Goal: Information Seeking & Learning: Learn about a topic

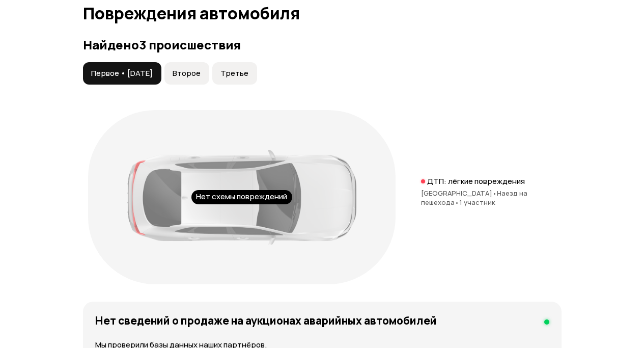
scroll to position [1154, 0]
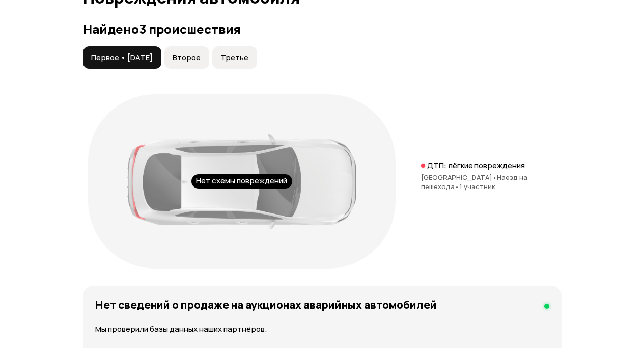
click at [201, 63] on span "Второе" at bounding box center [187, 57] width 28 height 10
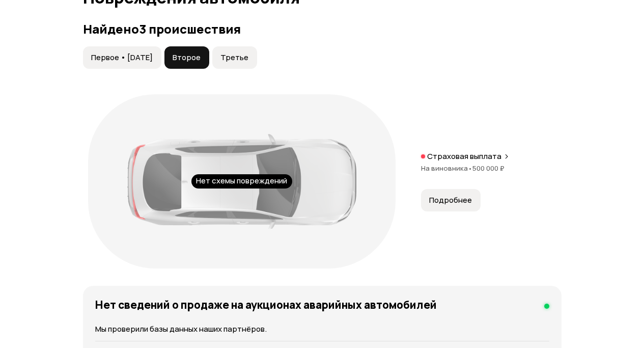
click at [486, 173] on span "500 000 ₽" at bounding box center [488, 167] width 32 height 9
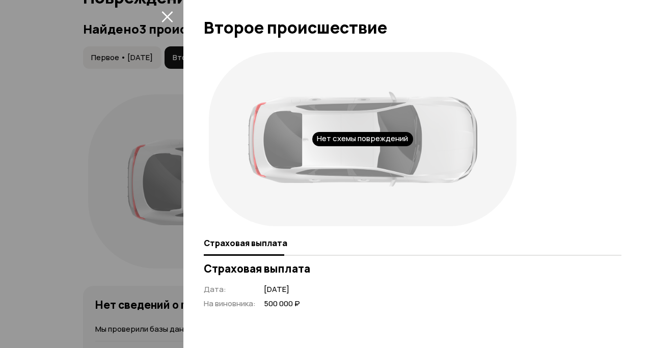
click at [165, 14] on icon "закрыть" at bounding box center [166, 16] width 11 height 11
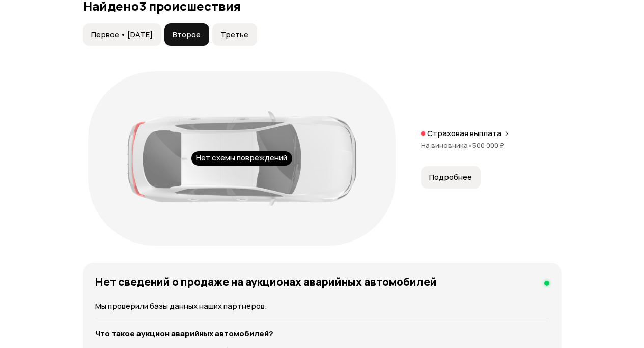
scroll to position [1171, 0]
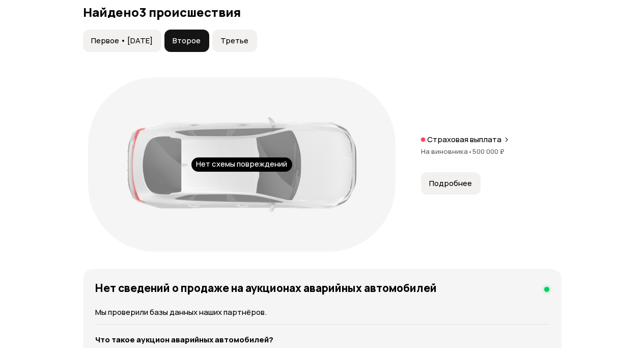
click at [248, 46] on span "Третье" at bounding box center [234, 41] width 28 height 10
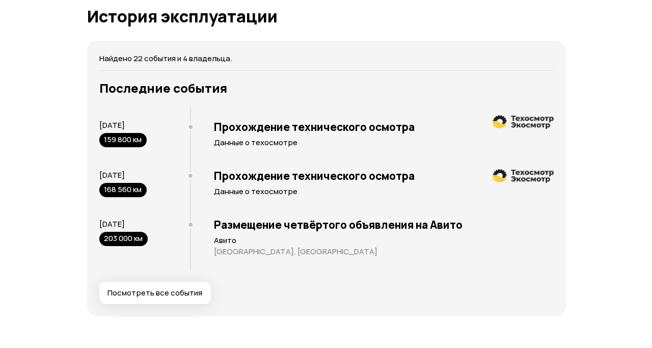
scroll to position [2155, 0]
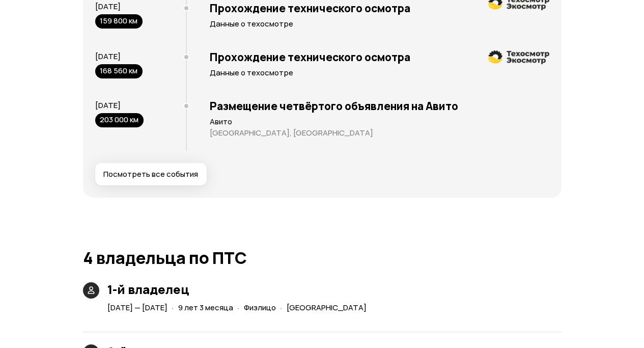
click at [179, 179] on span "Посмотреть все события" at bounding box center [150, 174] width 95 height 10
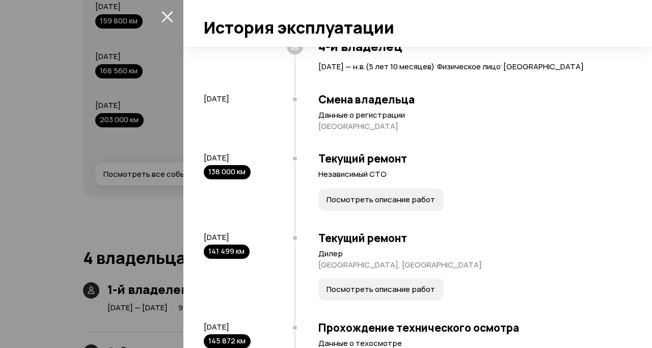
scroll to position [1081, 0]
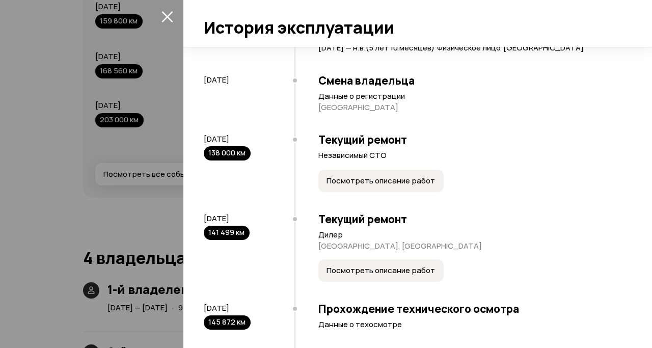
click at [413, 186] on span "Посмотреть описание работ" at bounding box center [380, 181] width 108 height 10
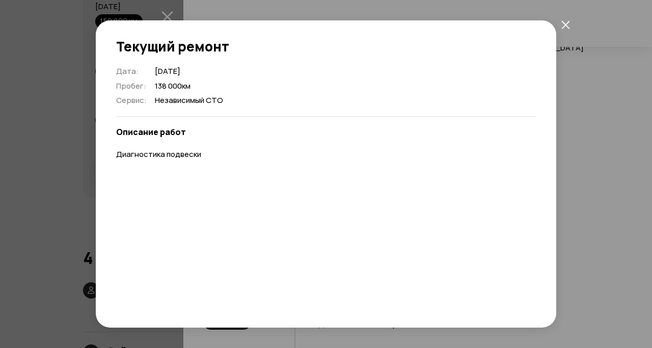
click at [561, 26] on icon "закрыть" at bounding box center [565, 24] width 9 height 9
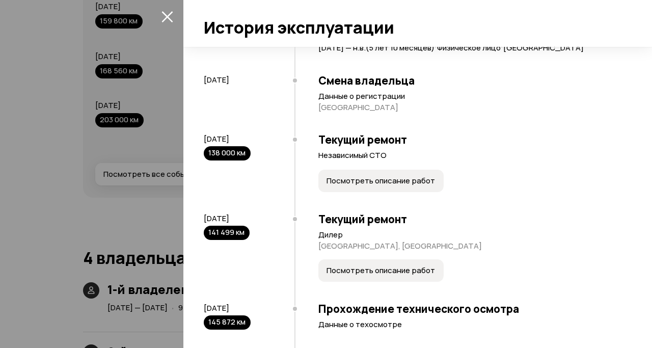
click at [389, 186] on span "Посмотреть описание работ" at bounding box center [380, 181] width 108 height 10
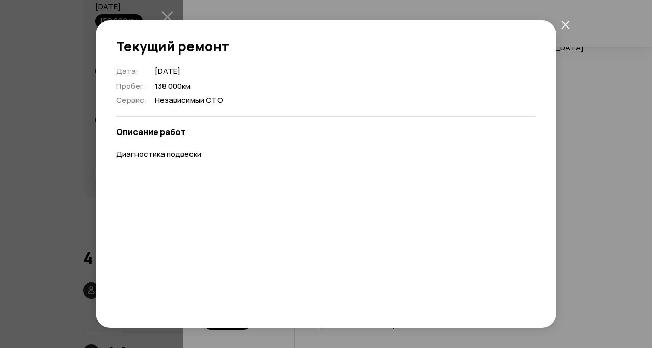
click at [569, 30] on button "закрыть" at bounding box center [565, 24] width 18 height 18
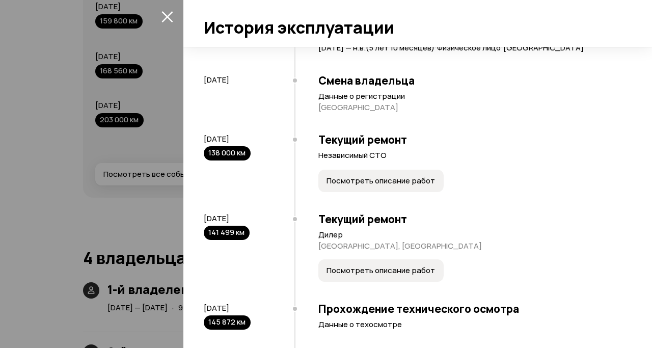
click at [372, 282] on button "Посмотреть описание работ" at bounding box center [380, 270] width 125 height 22
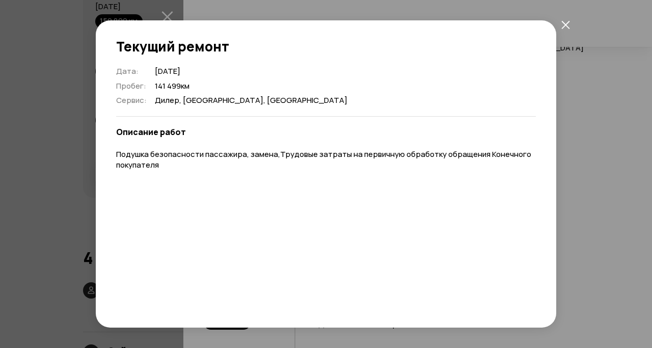
click at [565, 23] on icon "закрыть" at bounding box center [565, 24] width 9 height 9
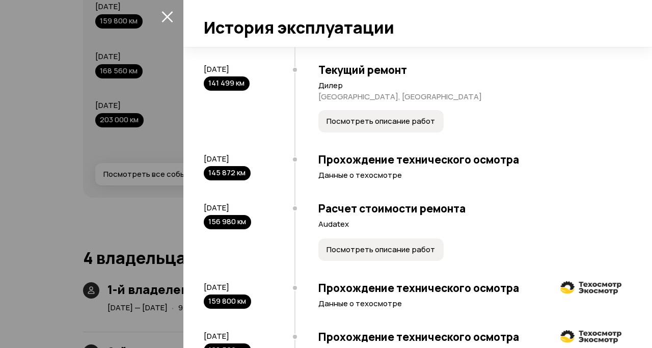
scroll to position [1251, 0]
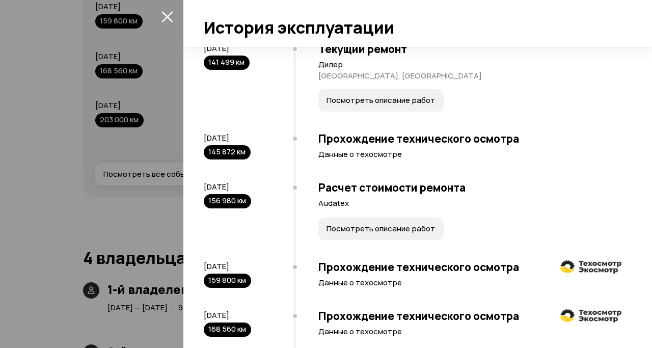
click at [402, 240] on button "Посмотреть описание работ" at bounding box center [380, 228] width 125 height 22
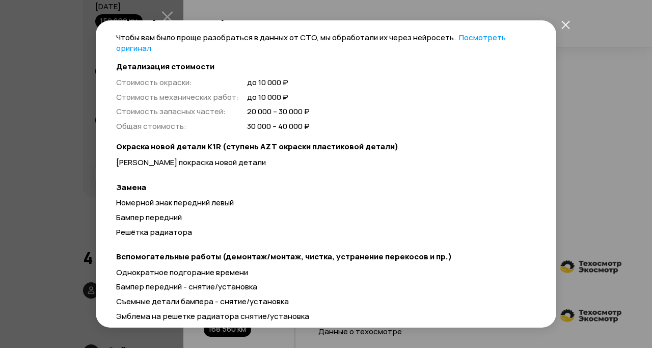
scroll to position [0, 0]
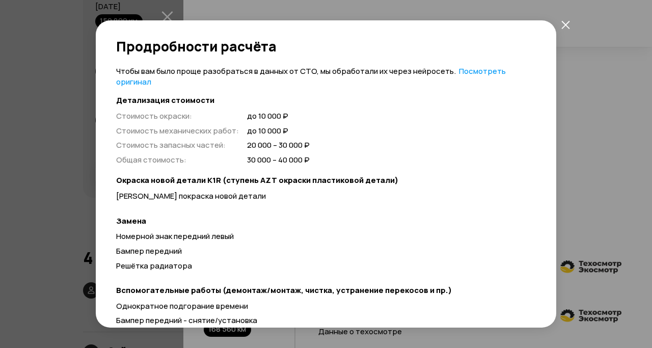
click at [565, 22] on icon "закрыть" at bounding box center [565, 24] width 9 height 9
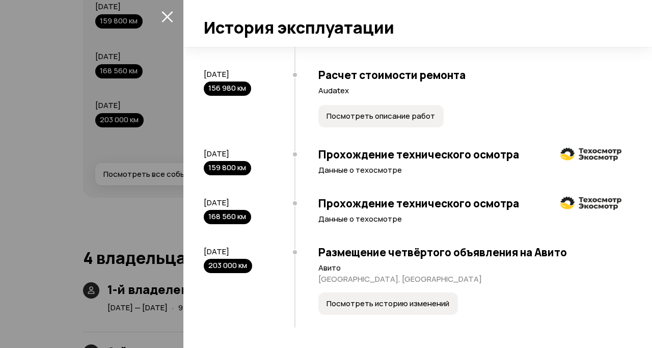
scroll to position [1413, 0]
click at [435, 306] on span "Посмотреть историю изменений" at bounding box center [387, 303] width 123 height 10
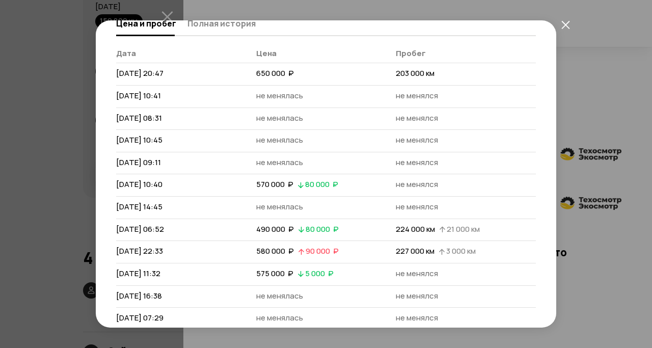
scroll to position [36, 0]
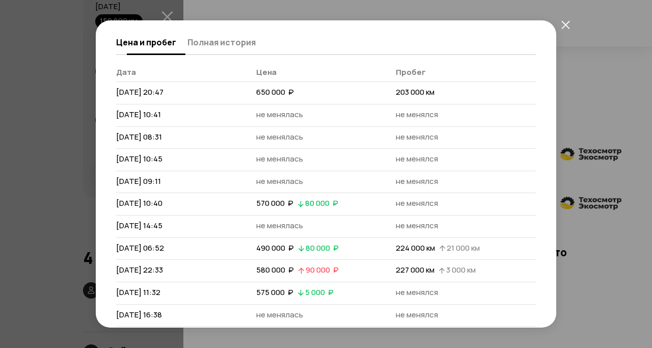
click at [246, 48] on button "Полная история" at bounding box center [219, 42] width 71 height 20
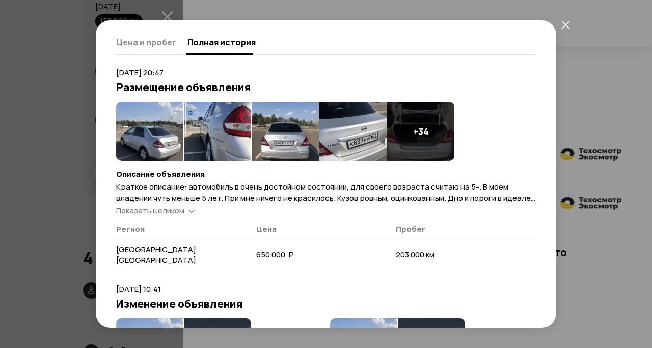
click at [175, 210] on span "Показать целиком" at bounding box center [150, 210] width 68 height 11
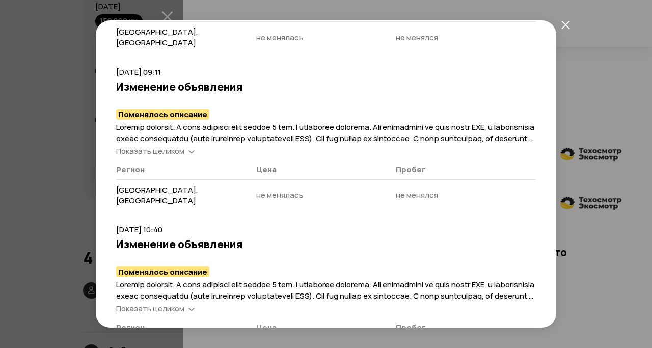
scroll to position [1444, 0]
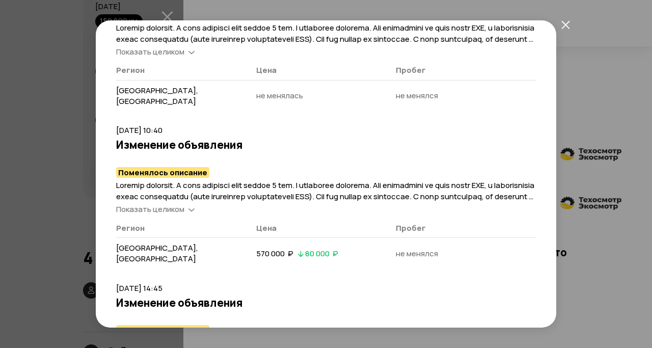
click at [173, 214] on span "Показать целиком" at bounding box center [150, 209] width 68 height 11
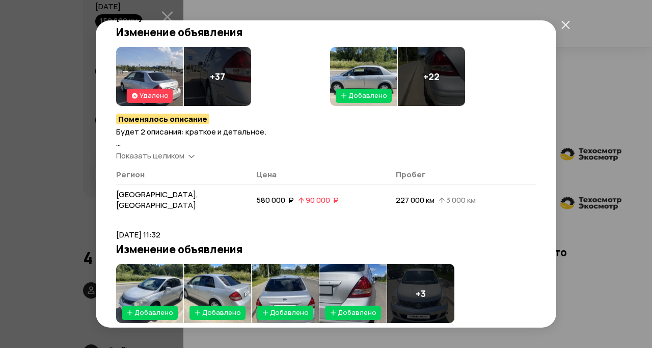
scroll to position [2480, 0]
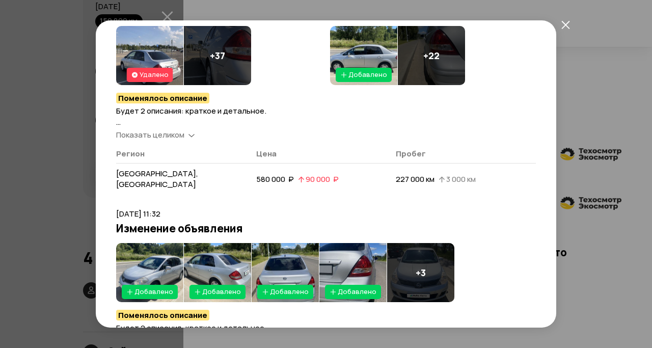
click at [181, 140] on span "Показать целиком" at bounding box center [150, 134] width 68 height 11
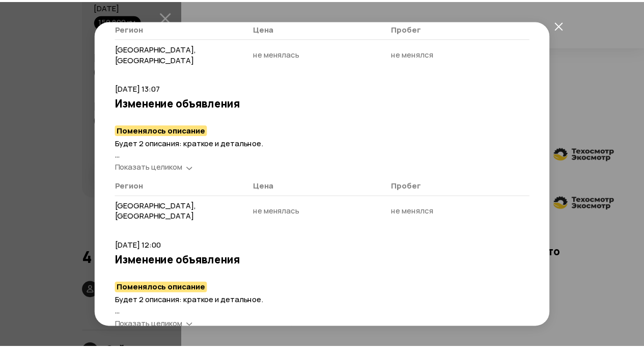
scroll to position [3905, 0]
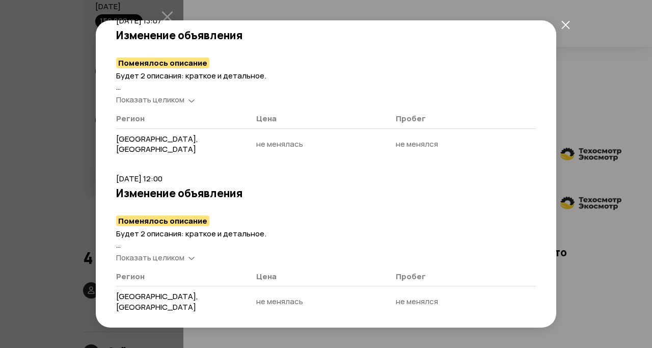
click at [568, 26] on icon "закрыть" at bounding box center [565, 24] width 9 height 9
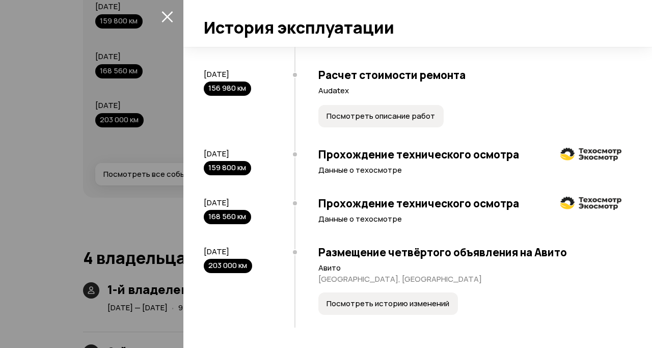
click at [172, 18] on icon "закрыть" at bounding box center [167, 17] width 12 height 12
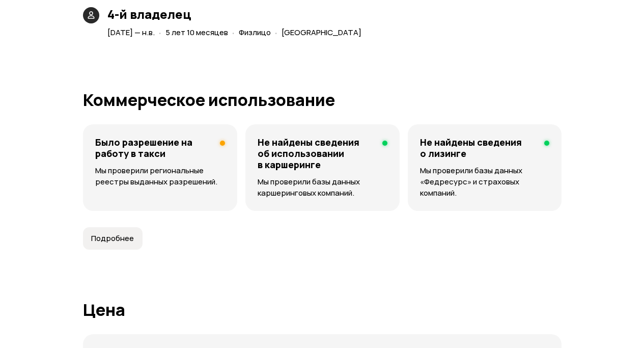
scroll to position [2698, 0]
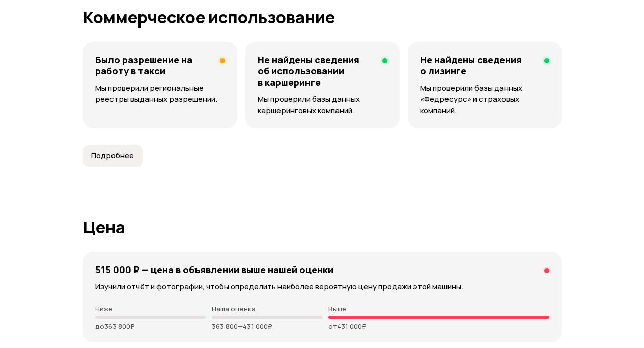
click at [97, 161] on span "Подробнее" at bounding box center [112, 156] width 43 height 10
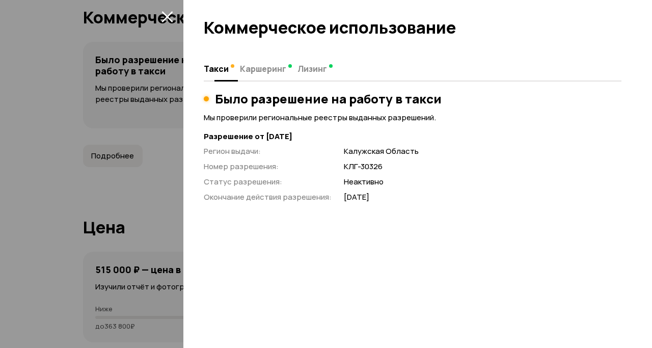
click at [261, 67] on span "Каршеринг" at bounding box center [263, 69] width 46 height 10
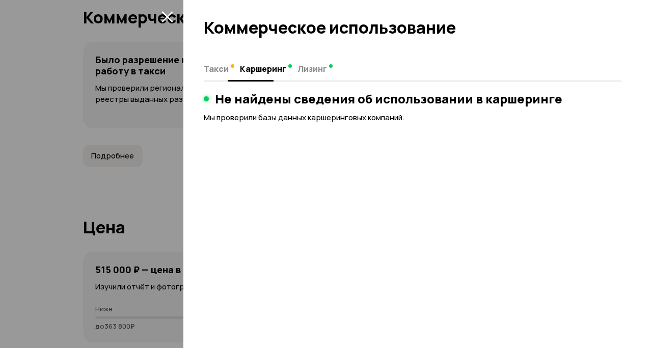
click at [226, 68] on span "Такси" at bounding box center [216, 69] width 25 height 10
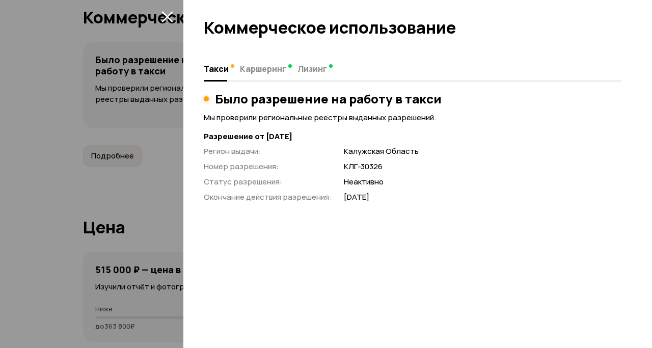
click at [170, 9] on button "закрыть" at bounding box center [167, 16] width 16 height 16
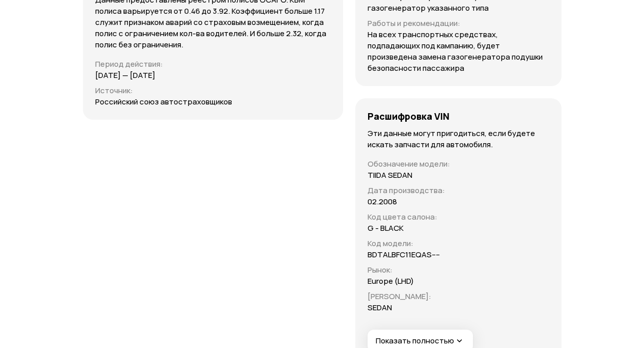
scroll to position [4022, 0]
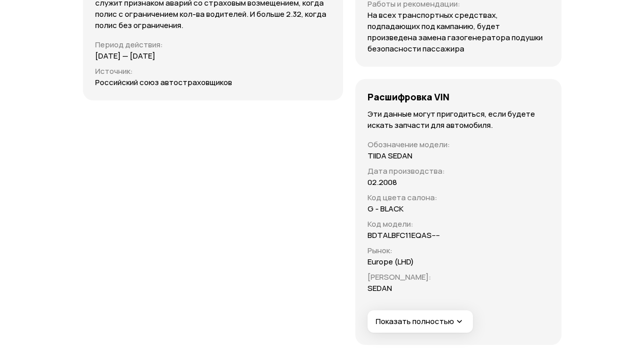
click at [454, 316] on icon "button" at bounding box center [459, 321] width 10 height 10
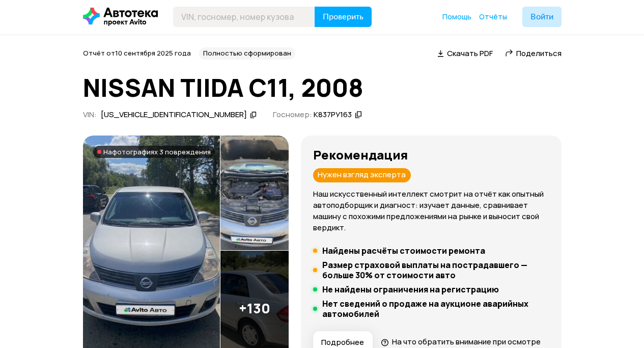
scroll to position [0, 0]
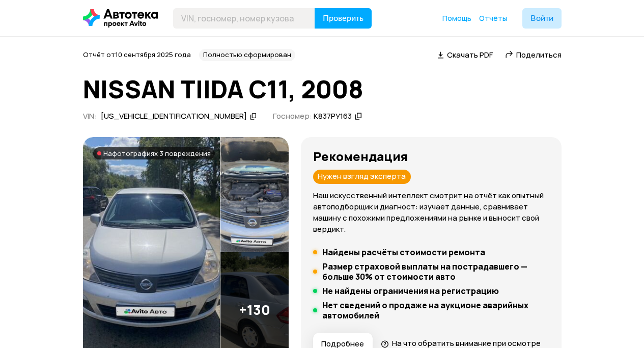
click at [193, 219] on img at bounding box center [151, 252] width 137 height 230
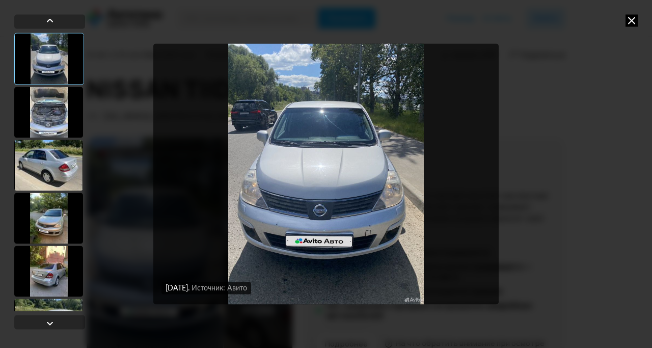
click at [328, 163] on img "Go to Slide 1" at bounding box center [325, 173] width 345 height 261
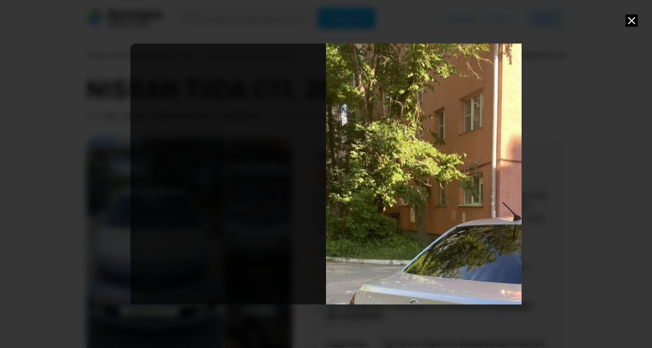
click at [363, 183] on div "Go to Slide 5" at bounding box center [521, 304] width 782 height 522
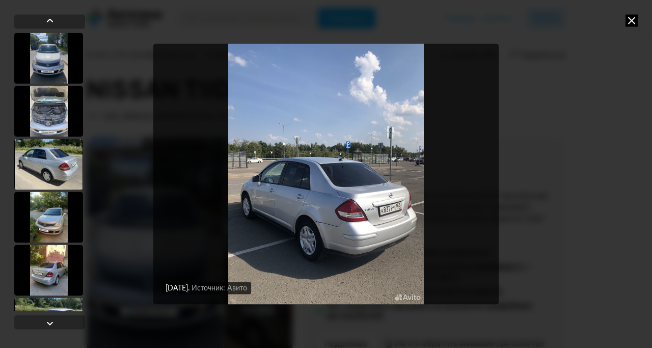
click at [412, 205] on img "Go to Slide 56" at bounding box center [325, 173] width 345 height 261
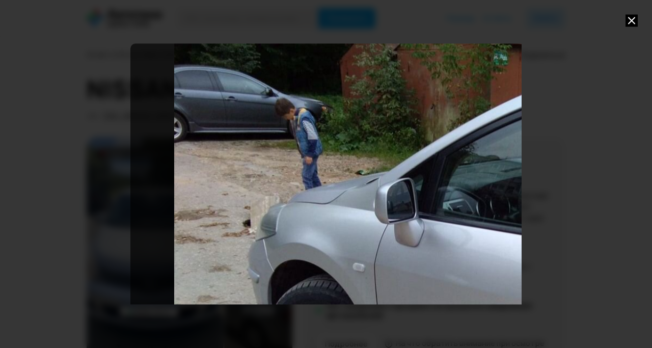
click at [627, 18] on icon at bounding box center [631, 20] width 12 height 12
